Goal: Check status

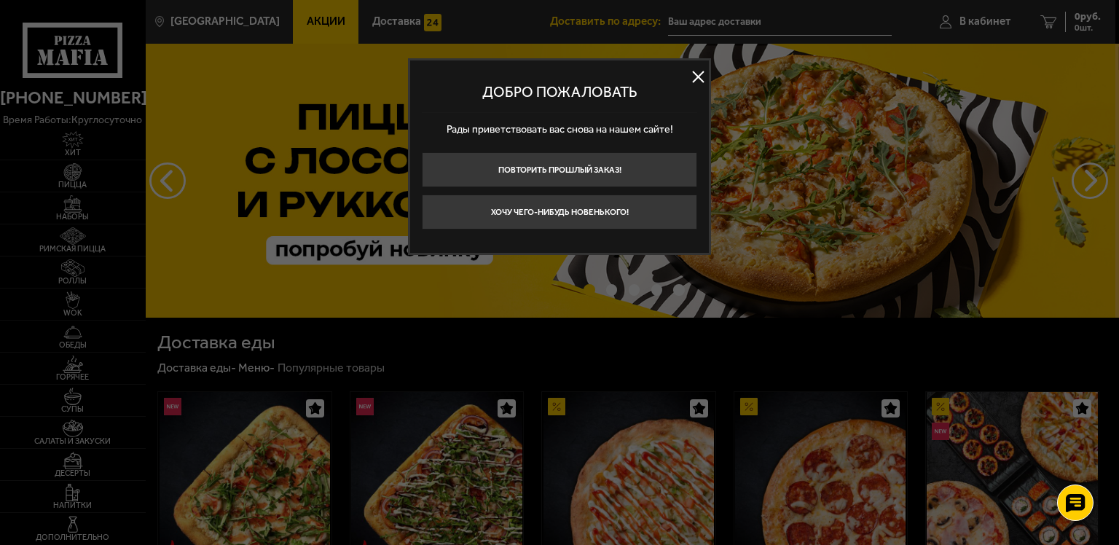
click at [696, 77] on button at bounding box center [698, 77] width 22 height 22
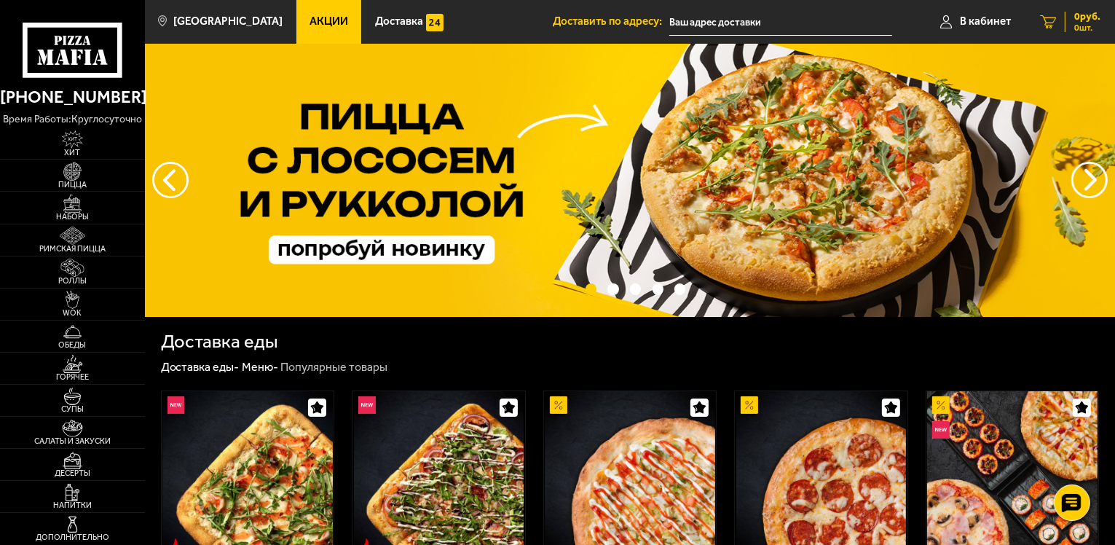
click at [1069, 11] on link "0 руб. 0 шт." at bounding box center [1071, 22] width 90 height 44
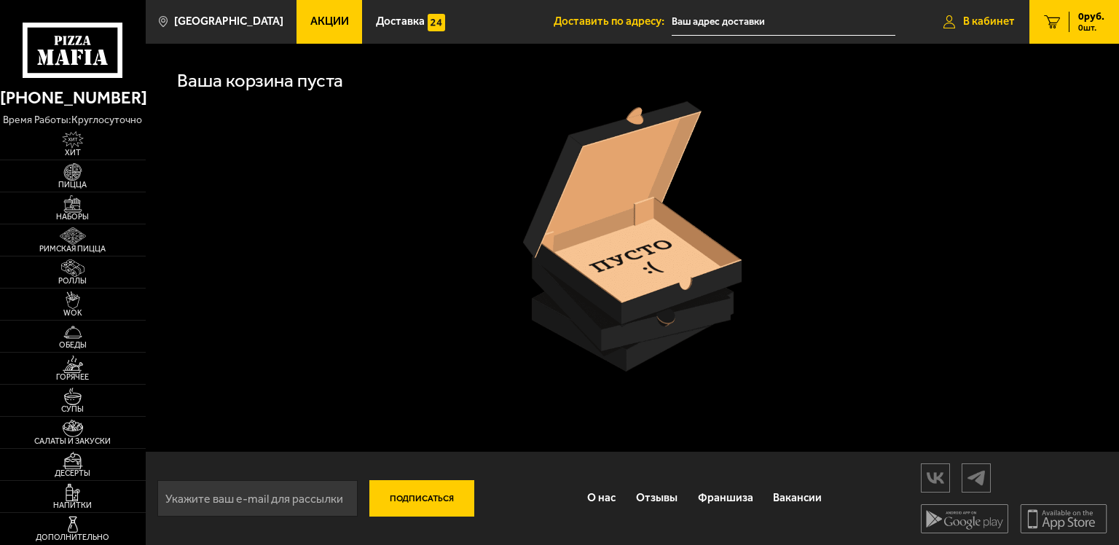
click at [978, 32] on link "В кабинет" at bounding box center [979, 22] width 101 height 44
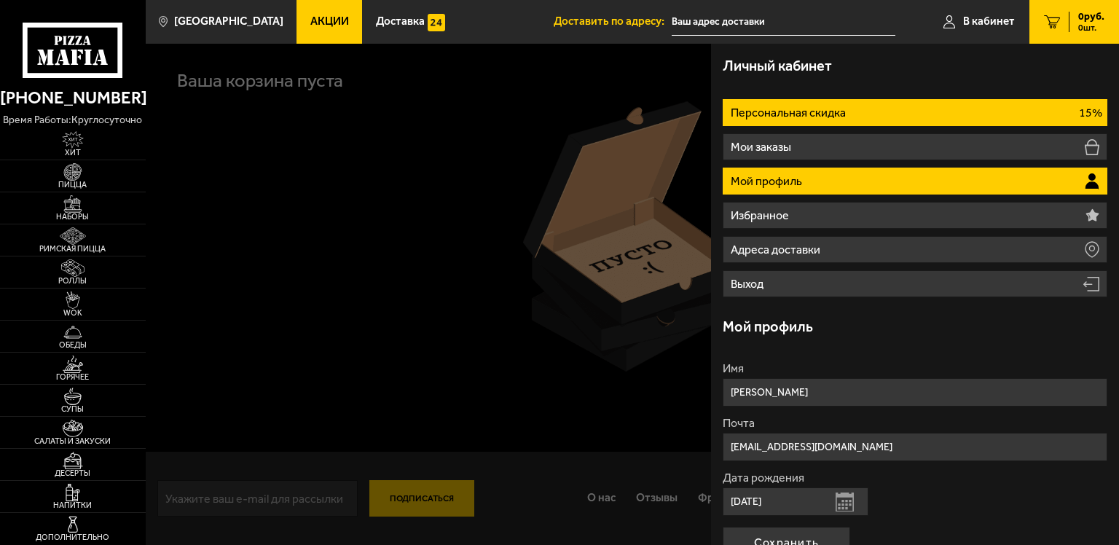
click at [947, 111] on li "Персональная скидка 15%" at bounding box center [915, 112] width 385 height 27
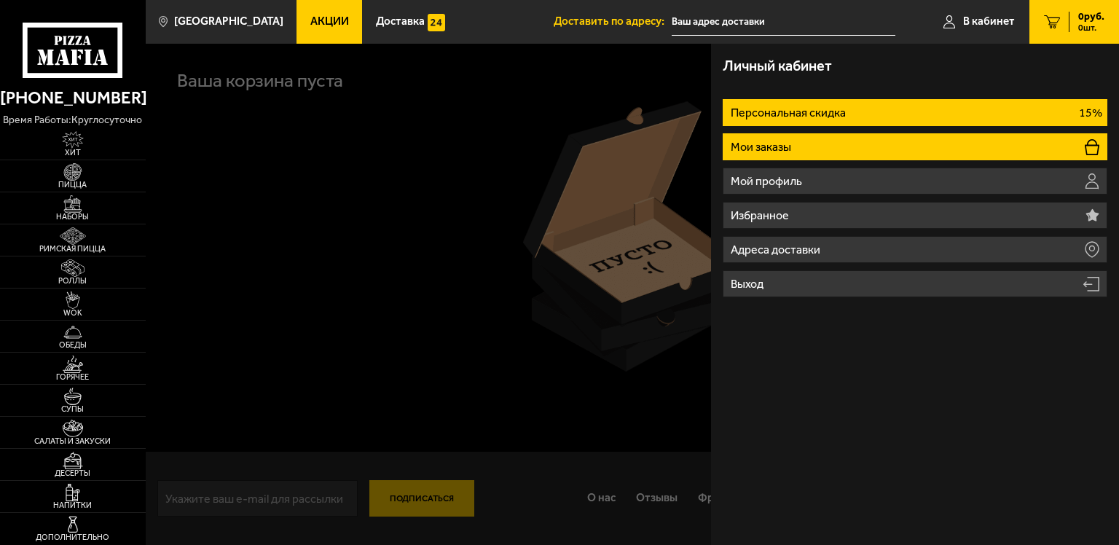
click at [958, 135] on li "Мои заказы" at bounding box center [915, 146] width 385 height 27
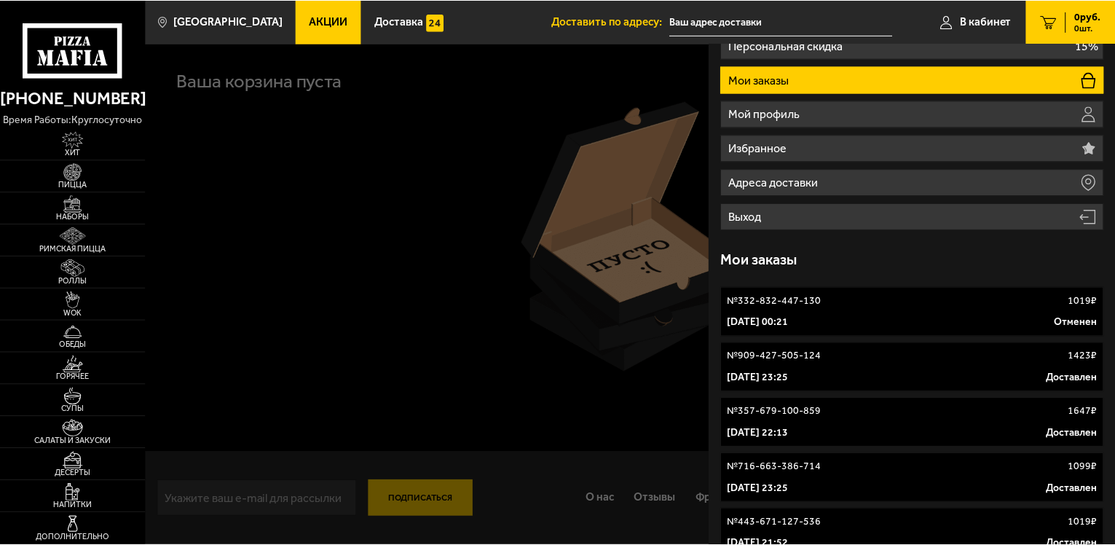
scroll to position [73, 0]
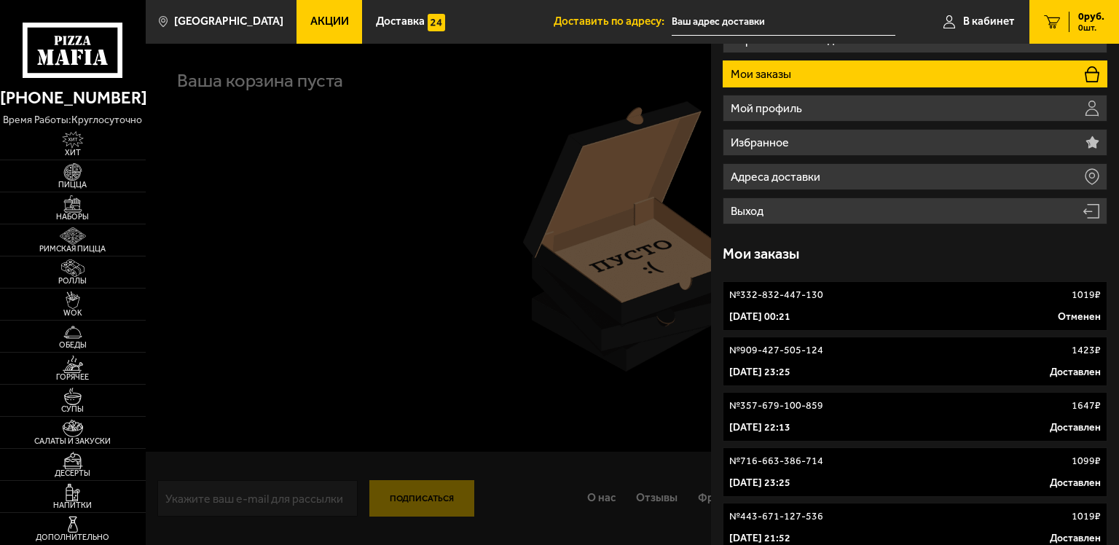
click at [661, 210] on div at bounding box center [705, 316] width 1119 height 545
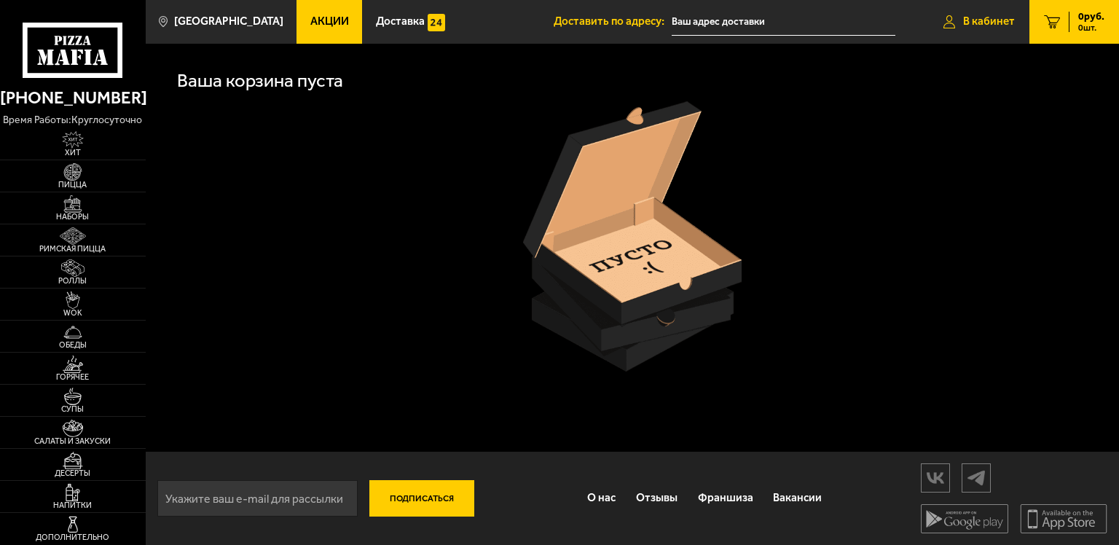
click at [963, 23] on span "В кабинет" at bounding box center [989, 21] width 52 height 11
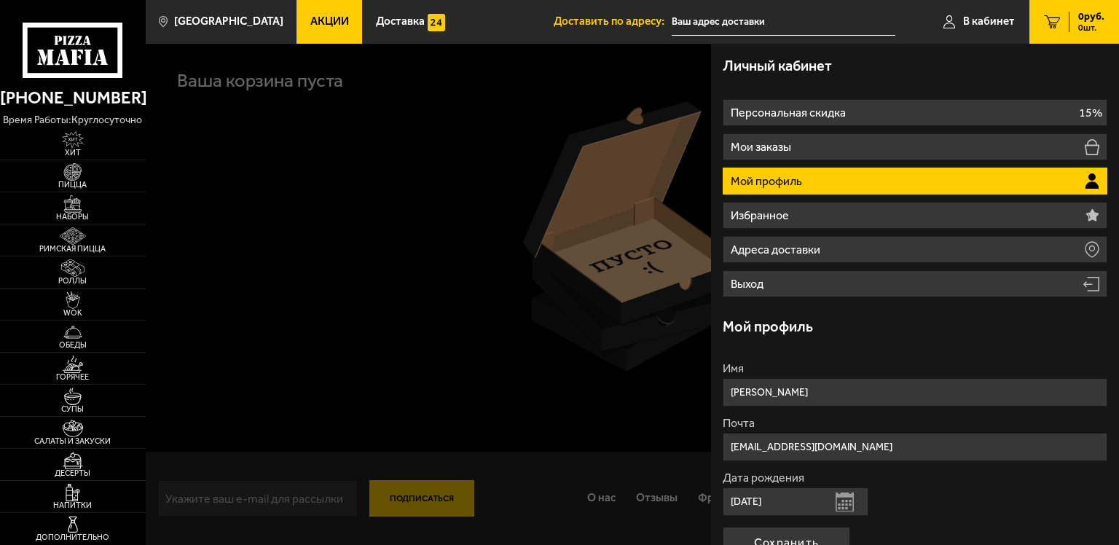
click at [382, 240] on div at bounding box center [705, 316] width 1119 height 545
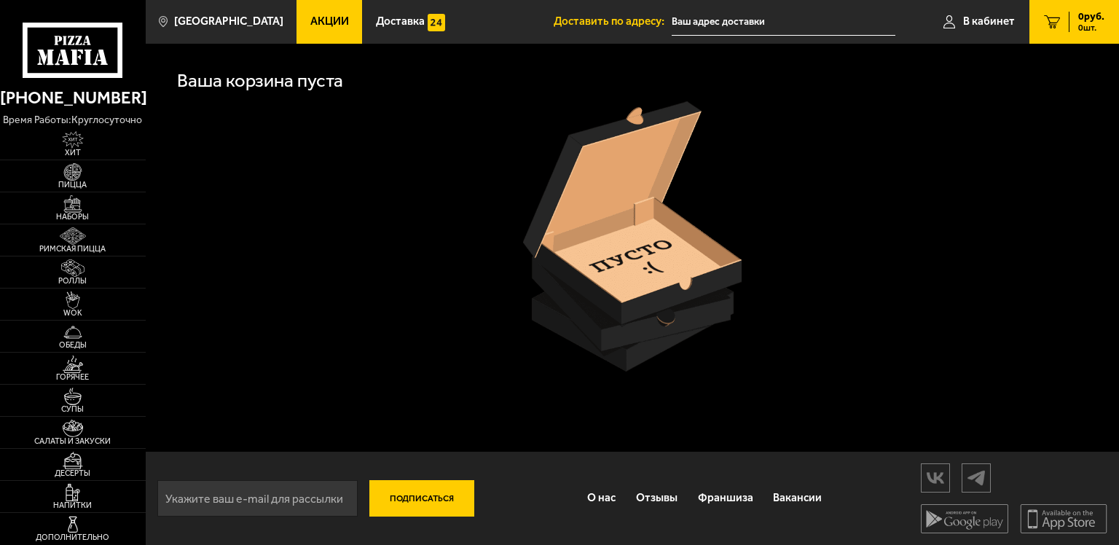
click at [71, 46] on icon at bounding box center [73, 50] width 101 height 55
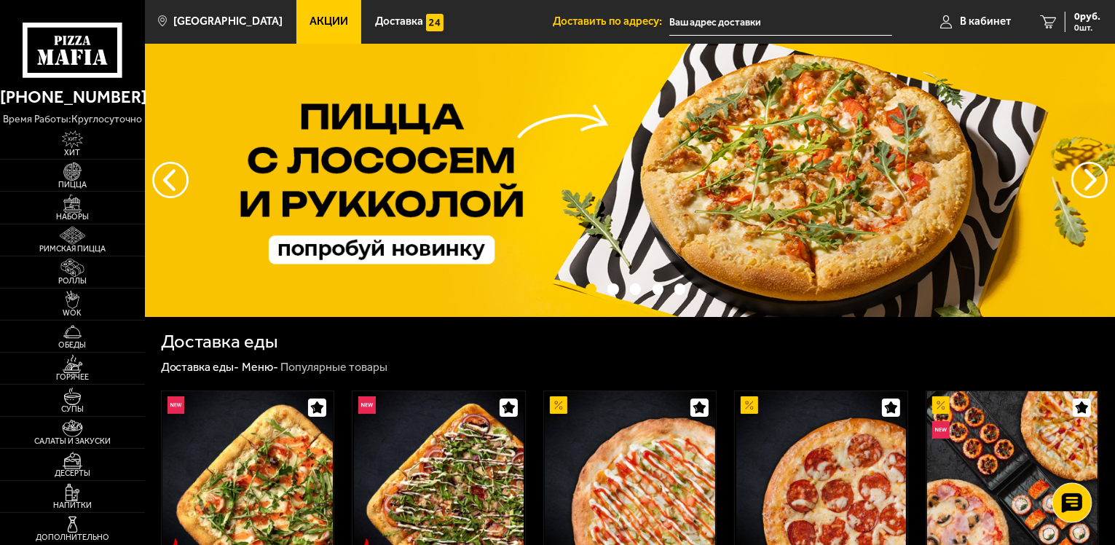
drag, startPoint x: 1079, startPoint y: 487, endPoint x: 1074, endPoint y: 495, distance: 8.9
click at [1077, 490] on div at bounding box center [1072, 503] width 40 height 40
click at [1069, 465] on use at bounding box center [1071, 459] width 21 height 20
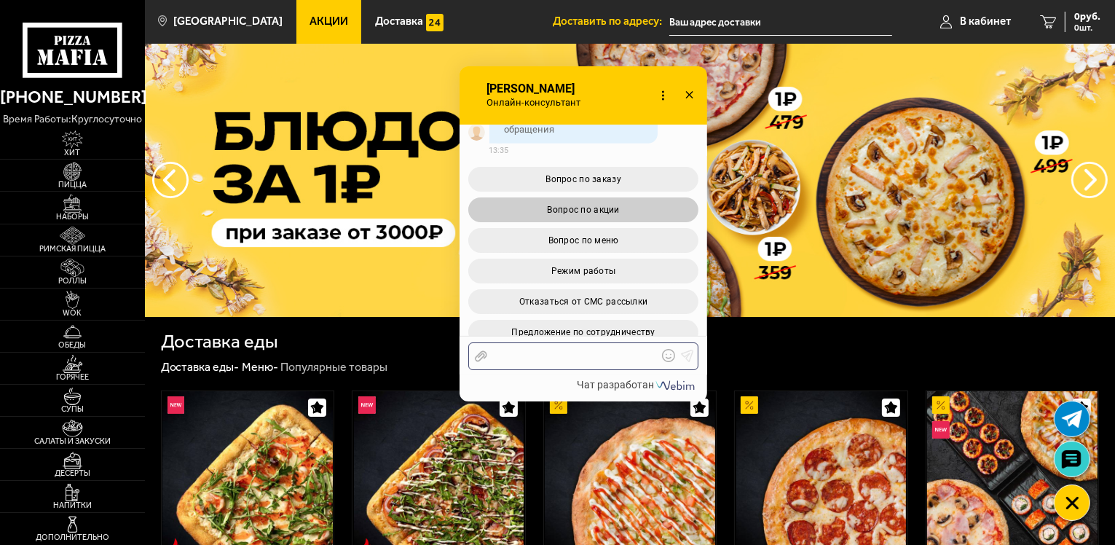
scroll to position [1372, 0]
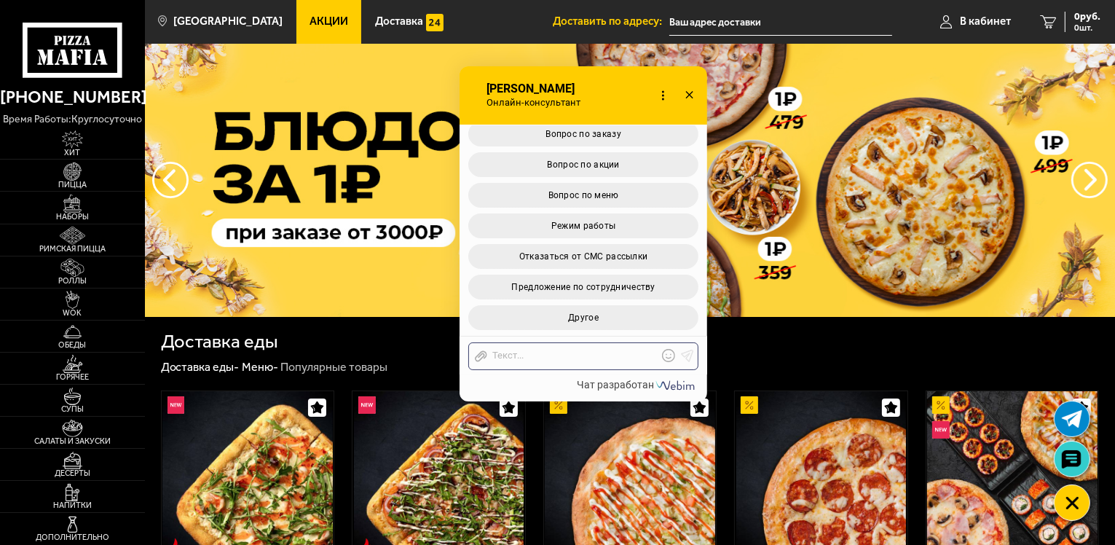
click at [693, 85] on icon at bounding box center [689, 95] width 21 height 21
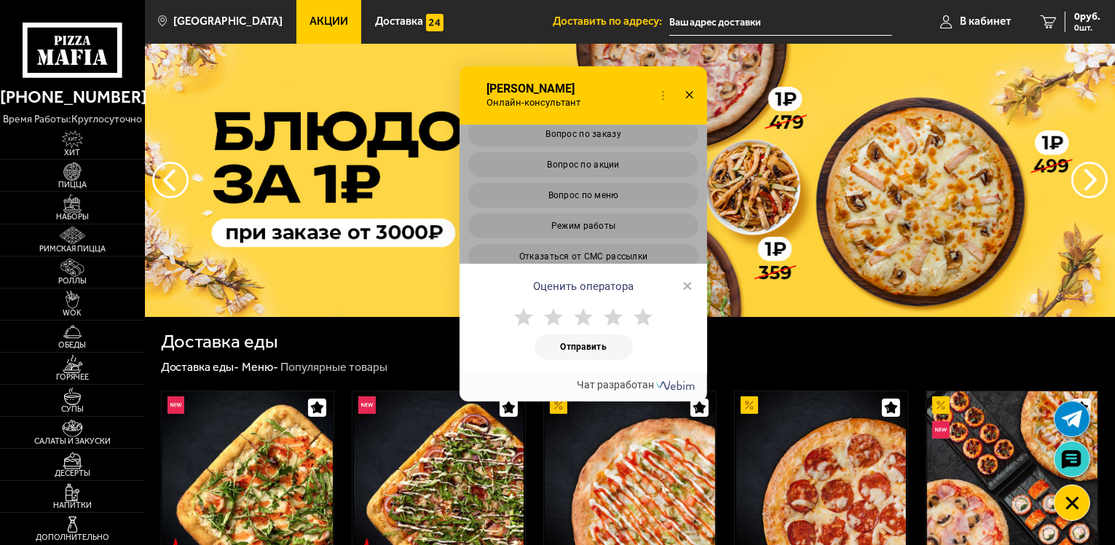
click at [522, 310] on icon at bounding box center [523, 317] width 19 height 19
click at [562, 337] on button "Отправить" at bounding box center [584, 346] width 98 height 25
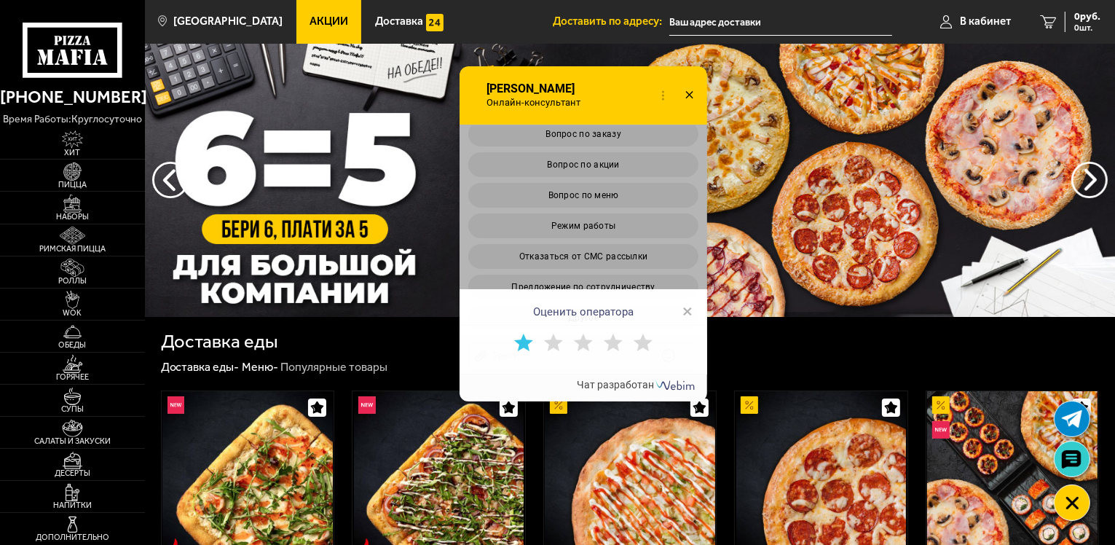
click at [685, 307] on span "×" at bounding box center [687, 311] width 10 height 22
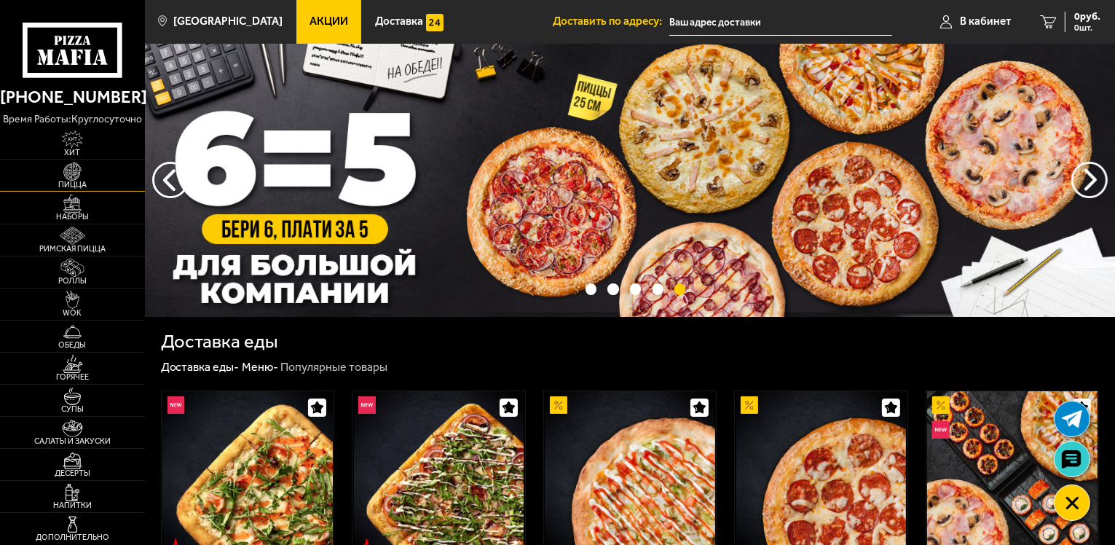
click at [73, 181] on span "Пицца" at bounding box center [72, 185] width 145 height 8
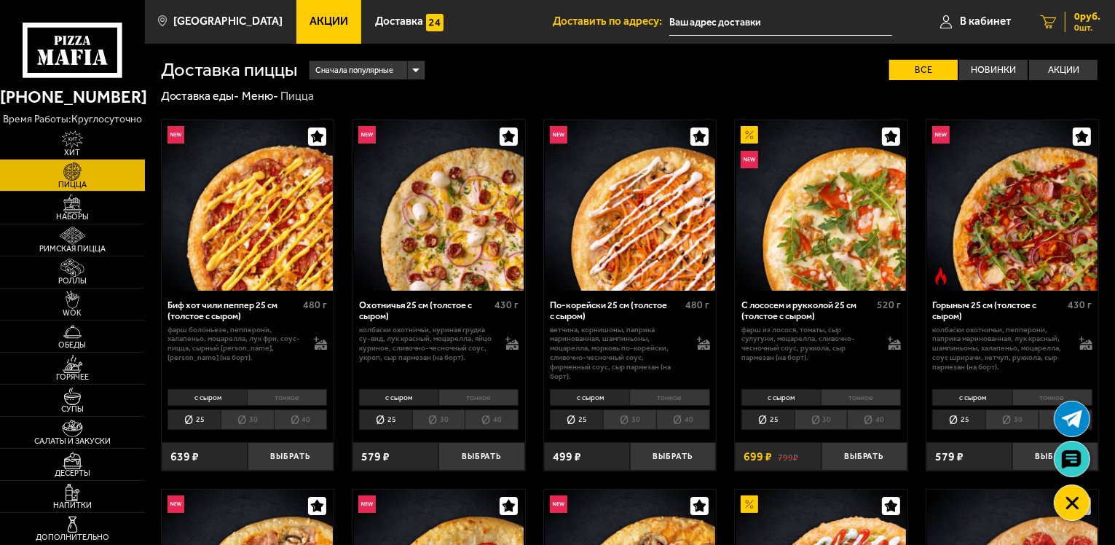
click at [1093, 31] on span "0 шт." at bounding box center [1087, 27] width 26 height 9
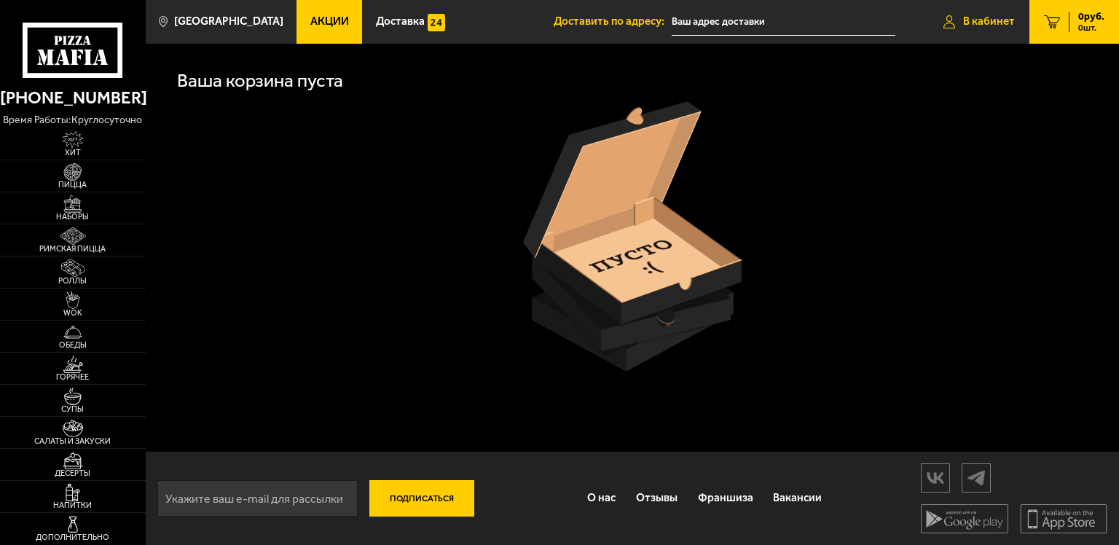
click at [977, 31] on link "В кабинет" at bounding box center [979, 22] width 101 height 44
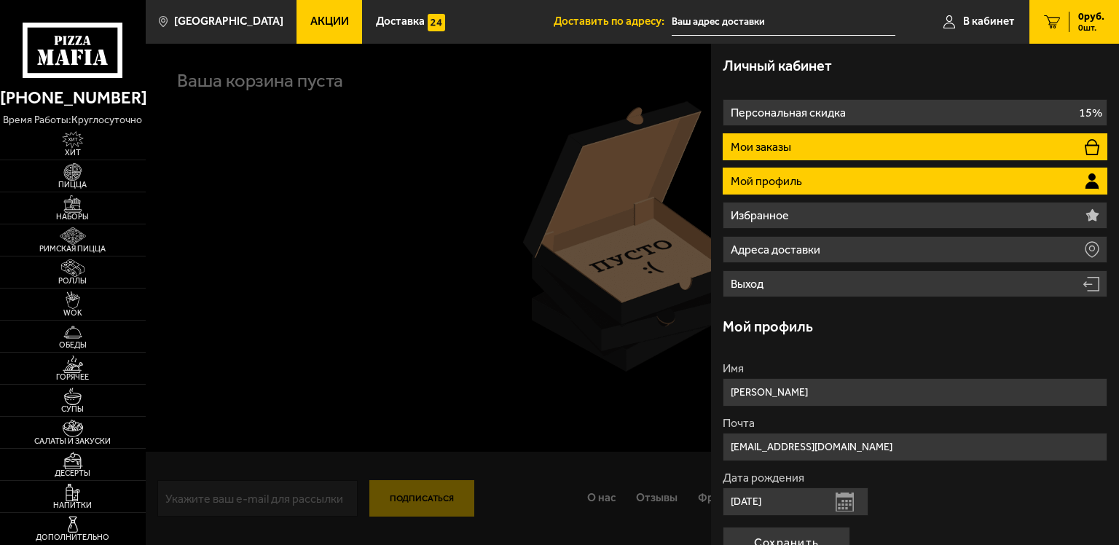
click at [920, 148] on li "Мои заказы" at bounding box center [915, 146] width 385 height 27
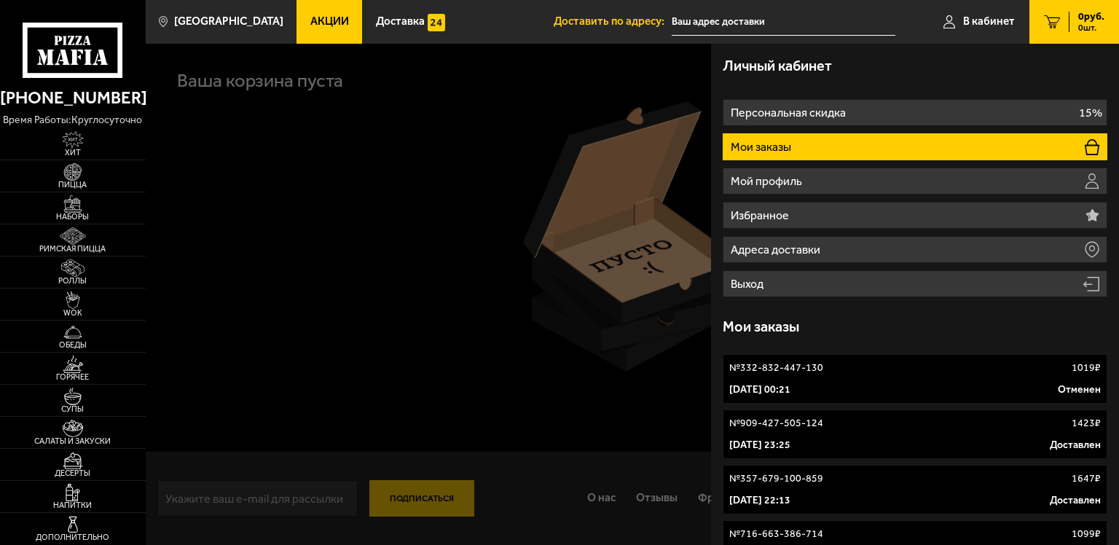
click at [884, 369] on div "№ 332-832-447-130 1019 ₽" at bounding box center [914, 368] width 371 height 15
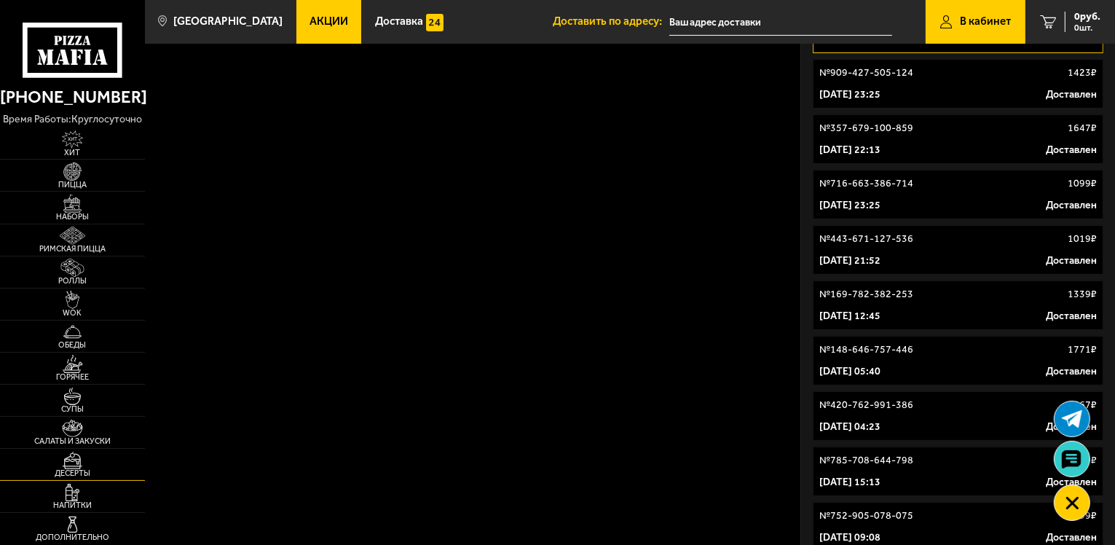
scroll to position [364, 0]
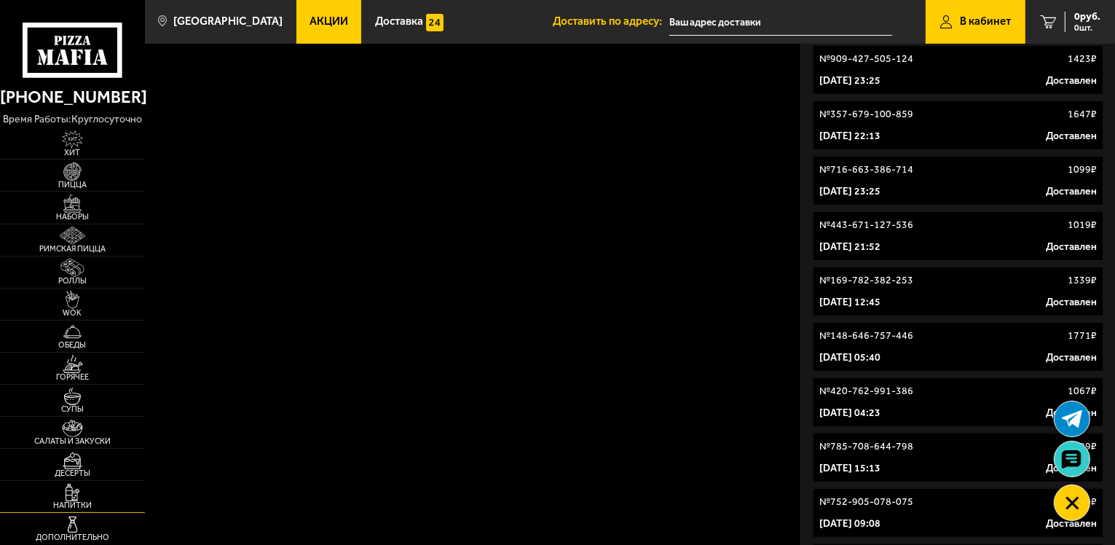
click at [76, 486] on img at bounding box center [72, 493] width 44 height 18
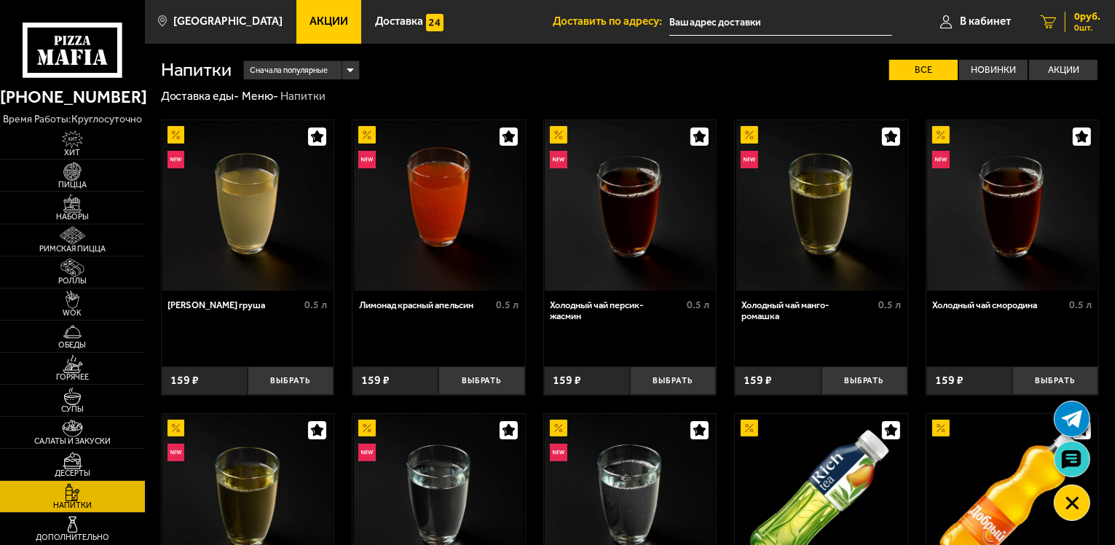
click at [1060, 27] on link "0 руб. 0 шт." at bounding box center [1071, 22] width 90 height 44
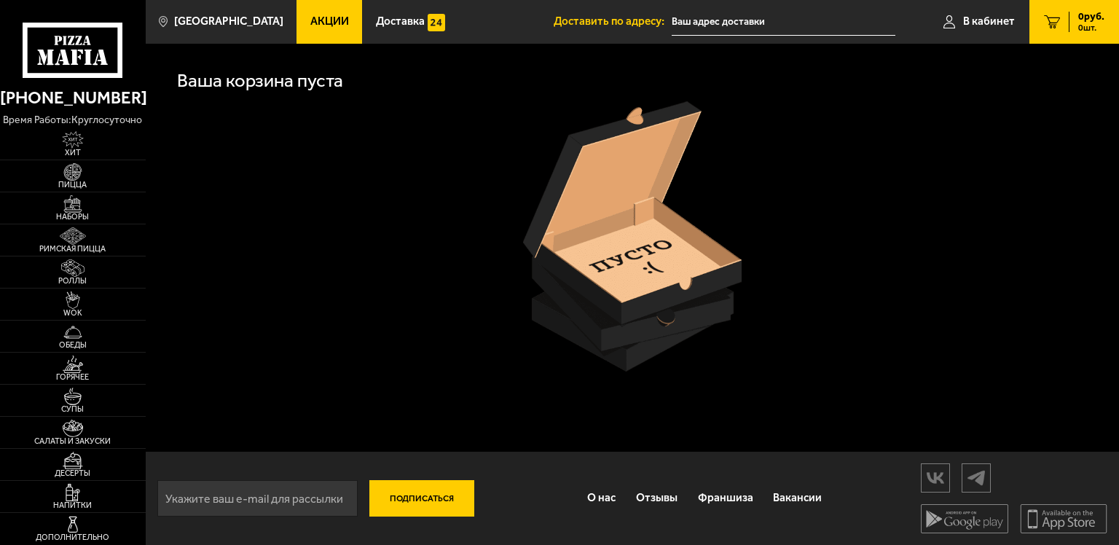
click at [1078, 39] on link "0 руб. 0 шт." at bounding box center [1074, 22] width 90 height 44
click at [1058, 22] on icon at bounding box center [1052, 21] width 16 height 13
click at [1019, 20] on link "В кабинет" at bounding box center [979, 22] width 101 height 44
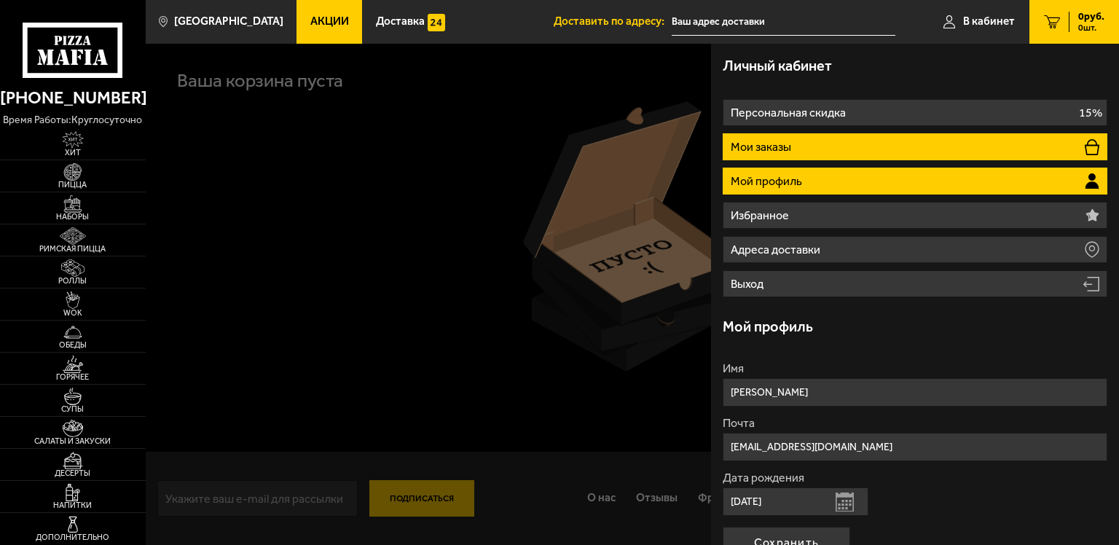
click at [945, 154] on li "Мои заказы" at bounding box center [915, 146] width 385 height 27
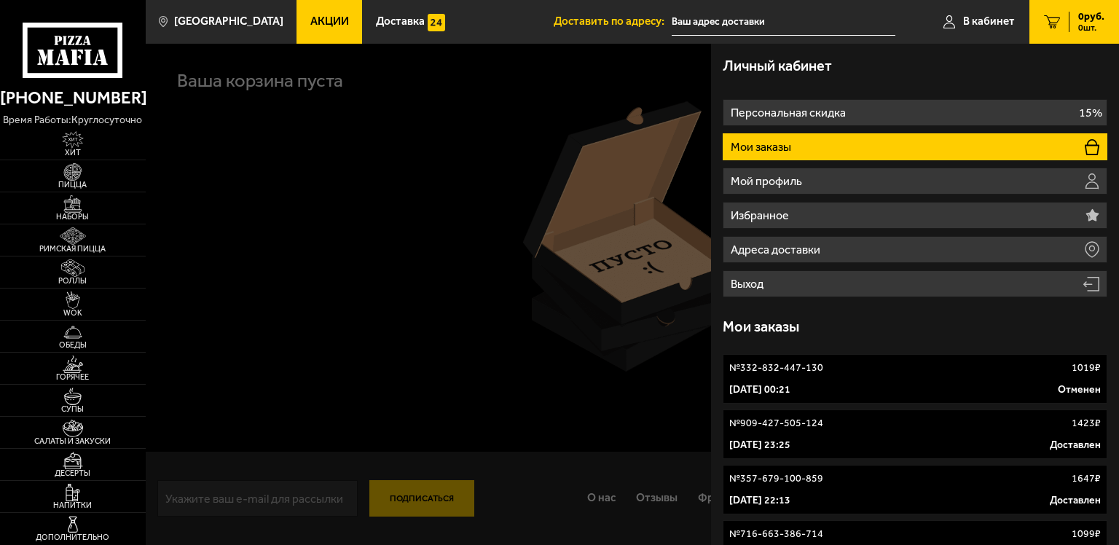
click at [889, 389] on div "[DATE] 00:21 Отменен" at bounding box center [914, 389] width 371 height 15
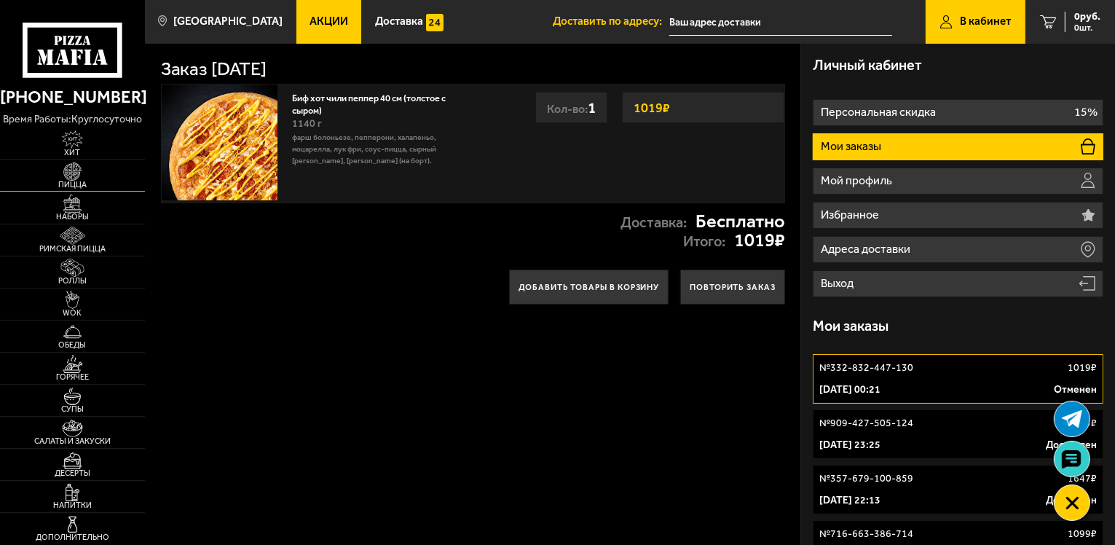
click at [52, 177] on img at bounding box center [72, 171] width 44 height 18
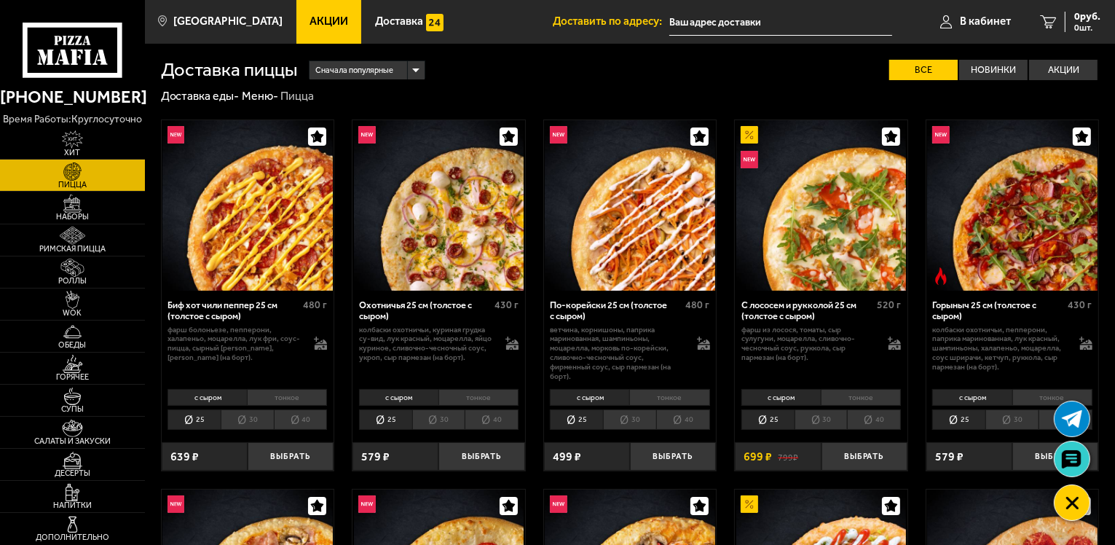
click at [307, 425] on li "40" at bounding box center [301, 419] width 54 height 20
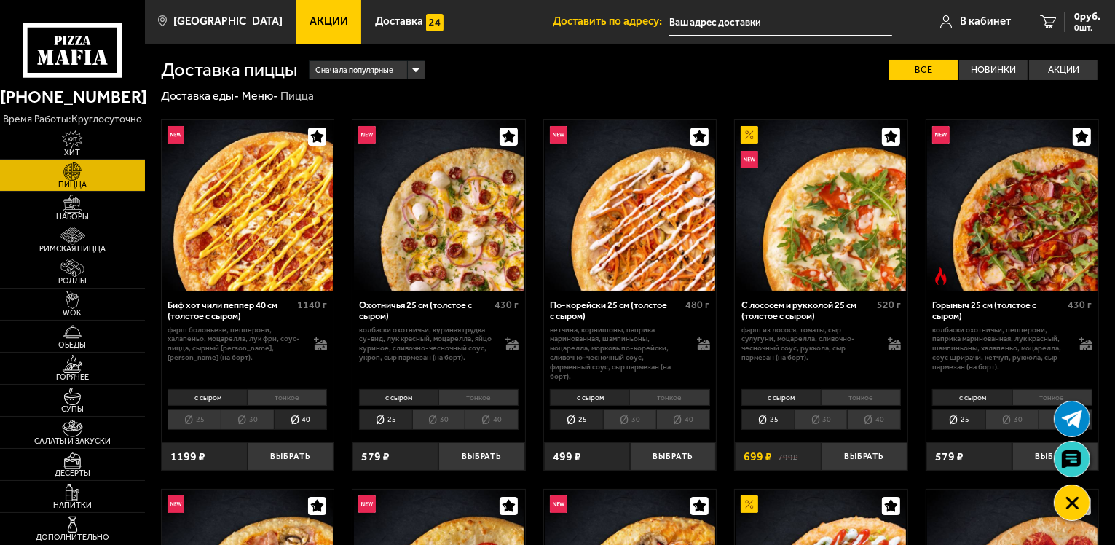
click at [688, 414] on li "40" at bounding box center [683, 419] width 54 height 20
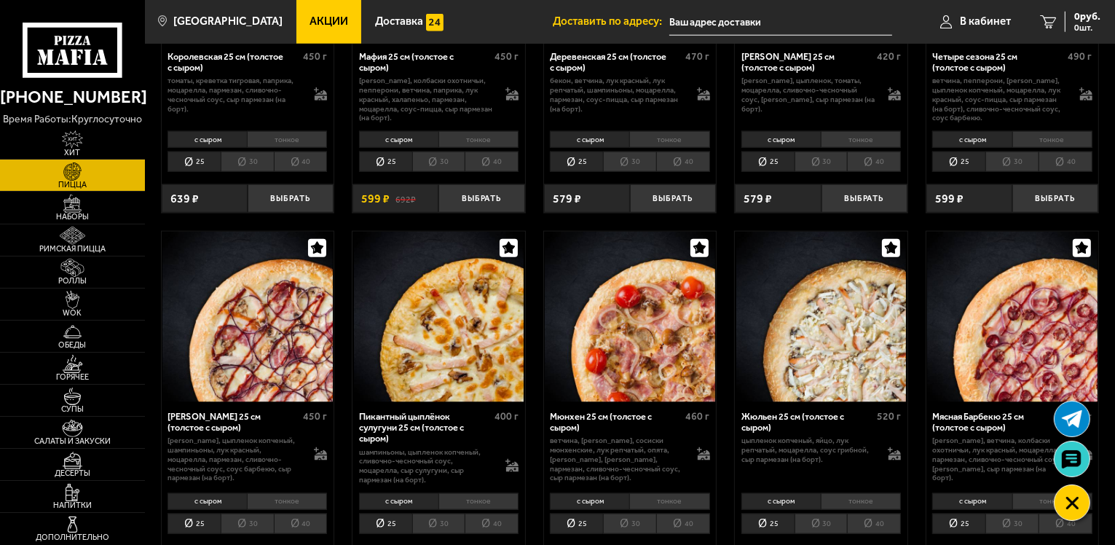
scroll to position [1457, 0]
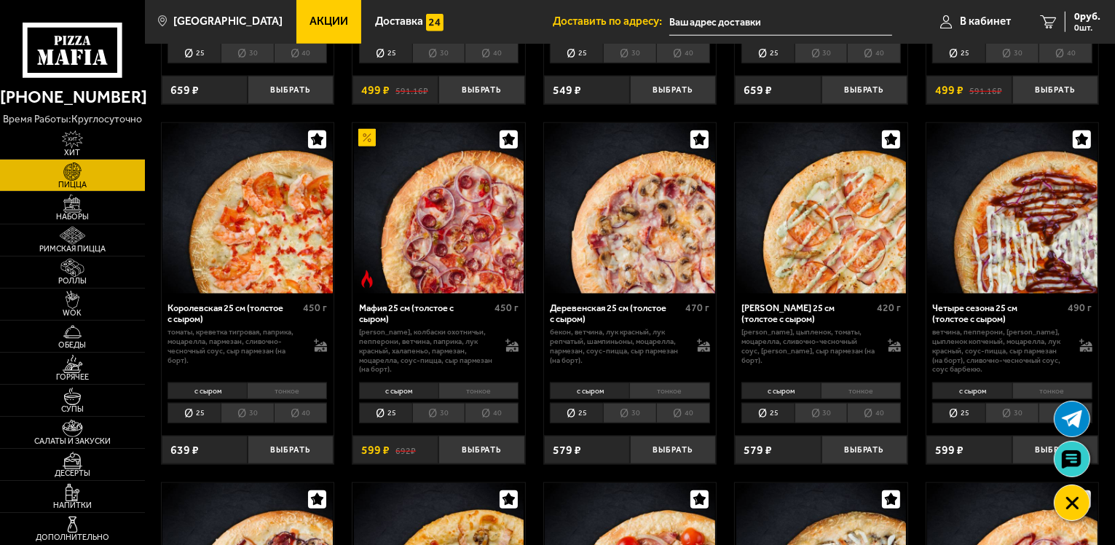
click at [878, 403] on li "40" at bounding box center [874, 413] width 54 height 20
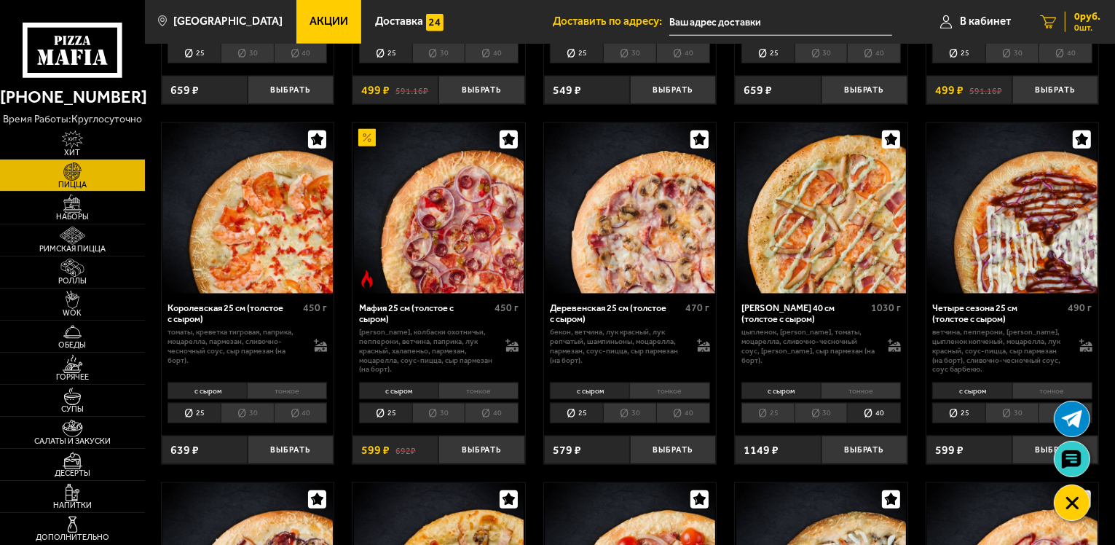
click at [1088, 23] on span "0 шт." at bounding box center [1087, 27] width 26 height 9
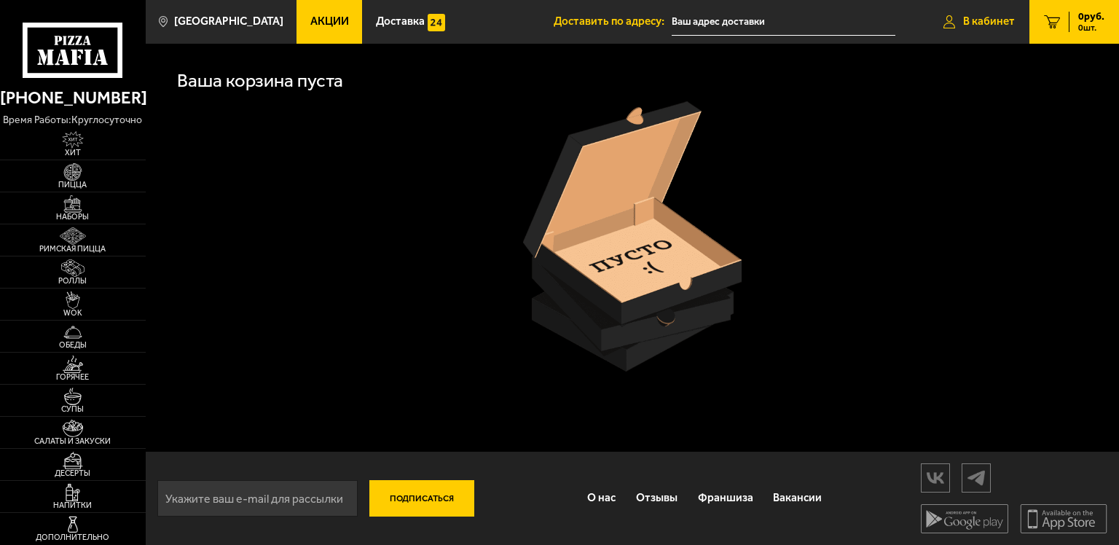
click at [996, 29] on link "В кабинет" at bounding box center [979, 22] width 101 height 44
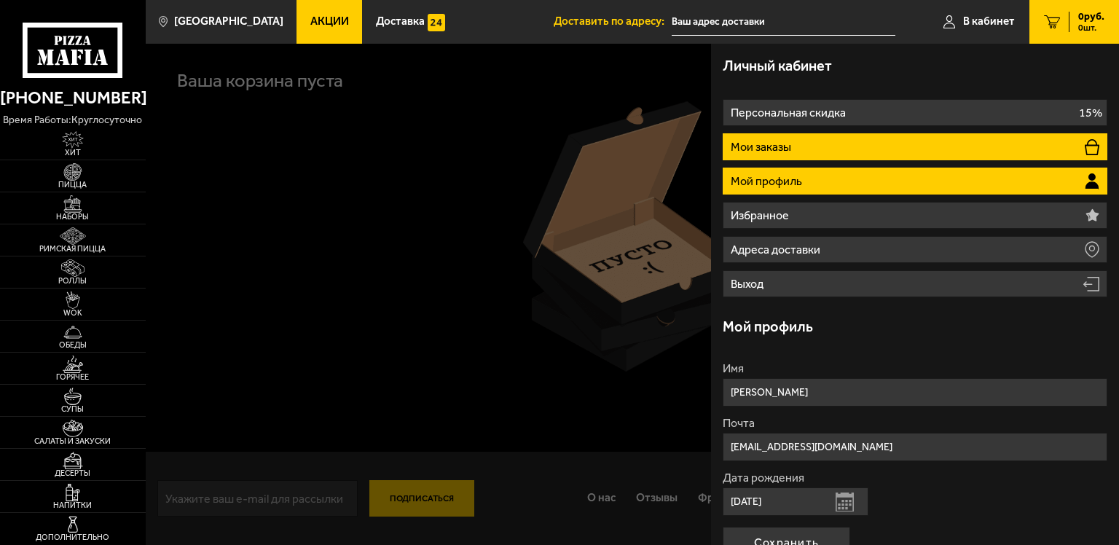
click at [937, 140] on li "Мои заказы" at bounding box center [915, 146] width 385 height 27
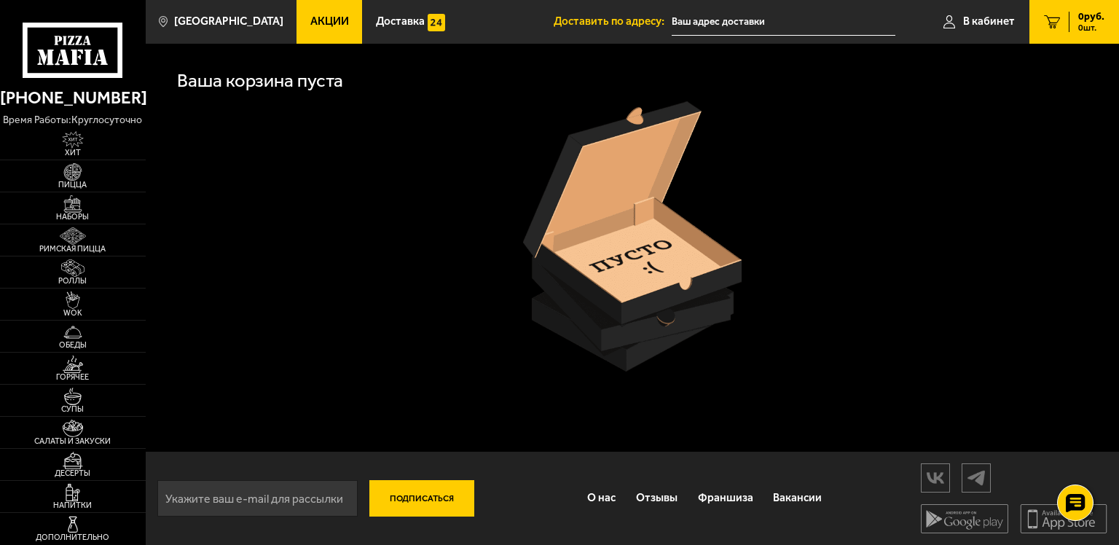
click at [1052, 29] on link "0 руб. 0 шт." at bounding box center [1074, 22] width 90 height 44
click at [991, 17] on span "В кабинет" at bounding box center [989, 21] width 52 height 11
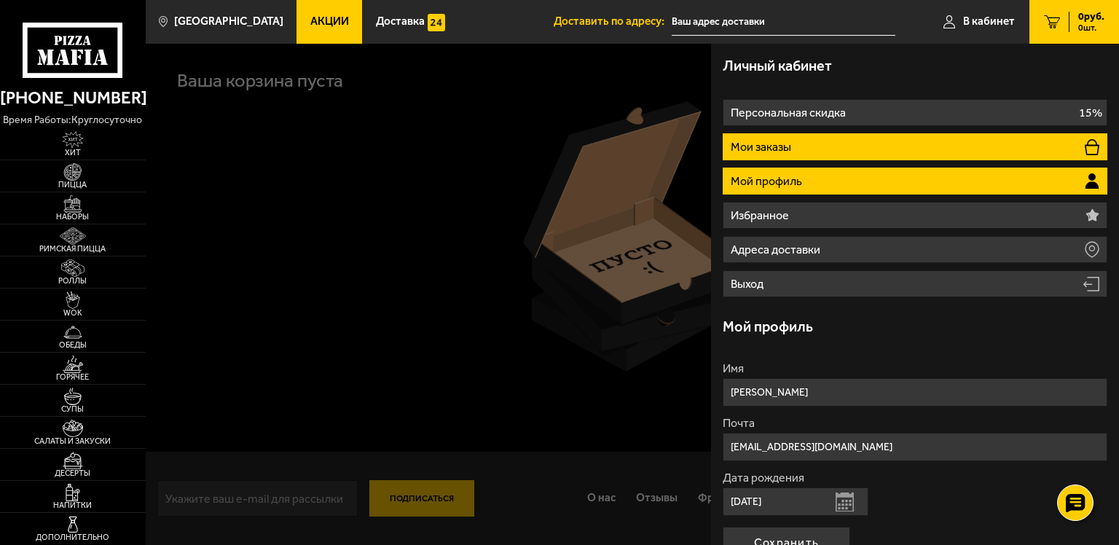
click at [947, 143] on li "Мои заказы" at bounding box center [915, 146] width 385 height 27
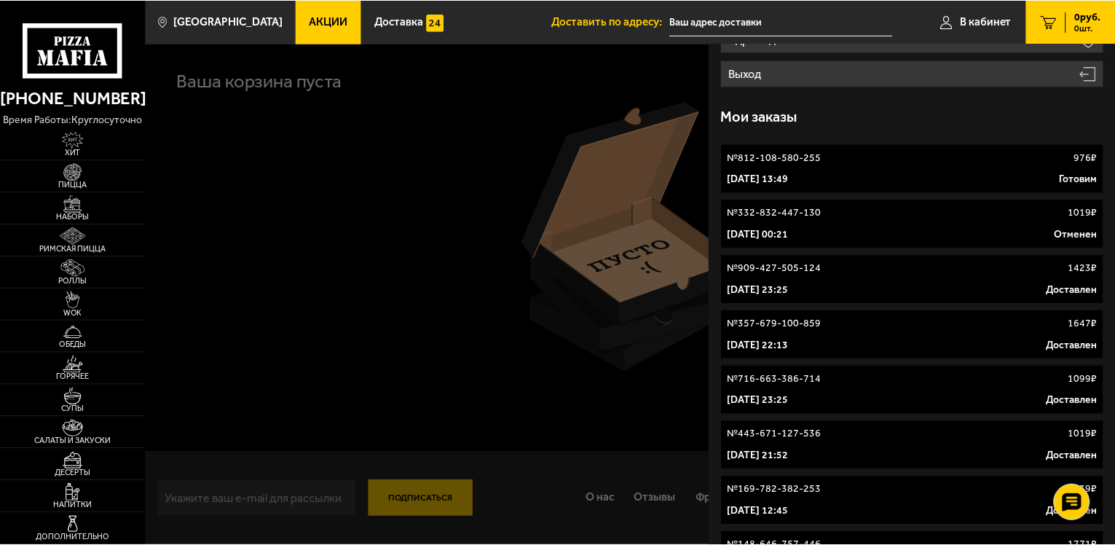
scroll to position [219, 0]
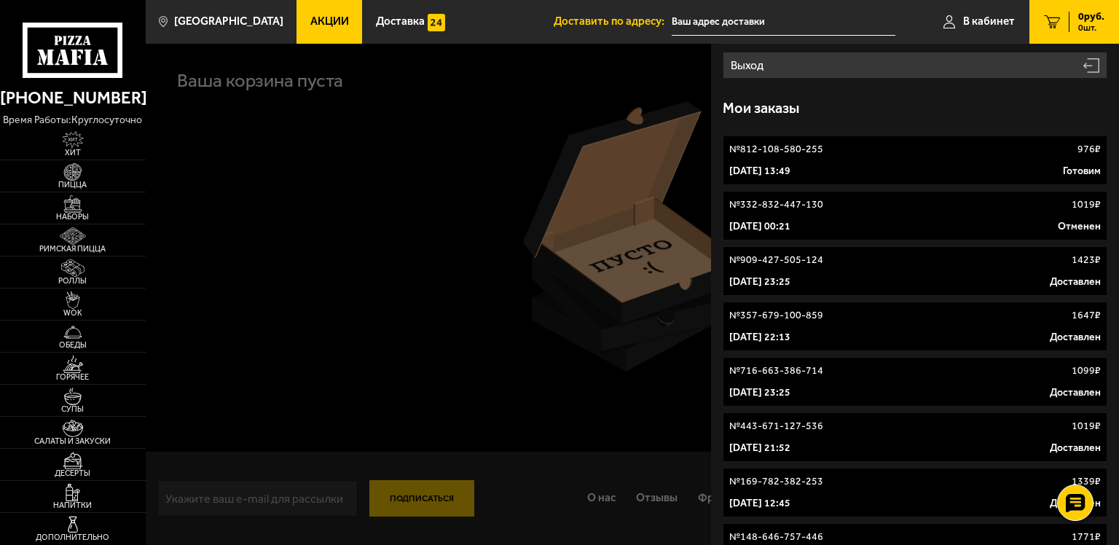
click at [939, 157] on link "№ 812-108-580-255 976 ₽ [DATE] 13:49 [PERSON_NAME]" at bounding box center [915, 160] width 385 height 50
